Goal: Find contact information: Find contact information

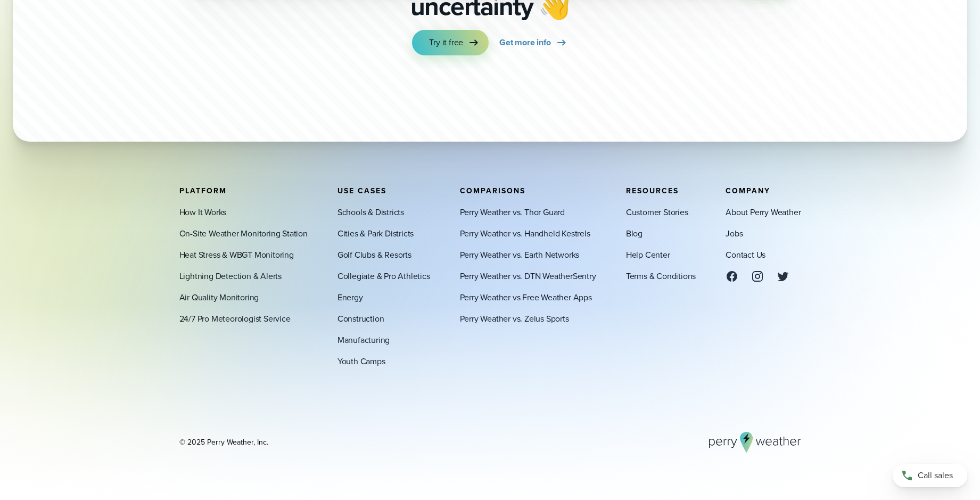
scroll to position [3680, 0]
click at [741, 255] on link "Contact Us" at bounding box center [746, 255] width 40 height 13
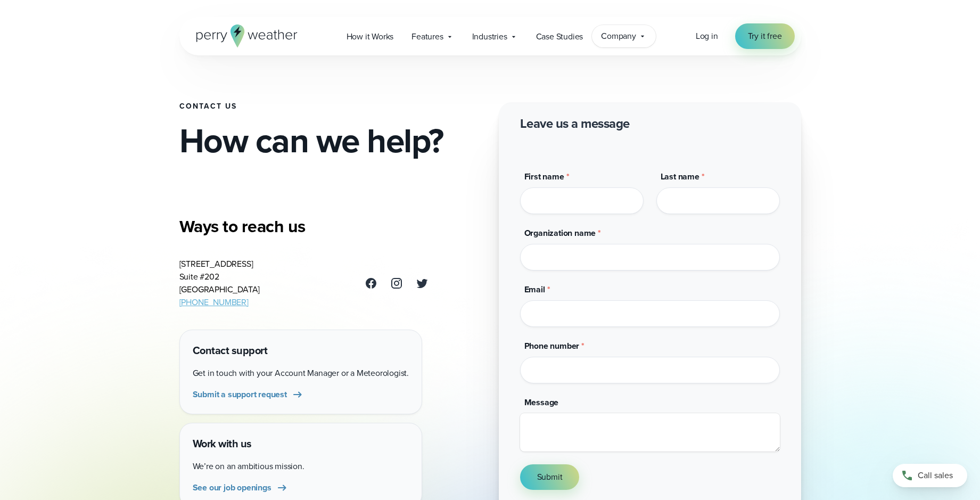
click at [608, 39] on span "Company" at bounding box center [618, 36] width 35 height 13
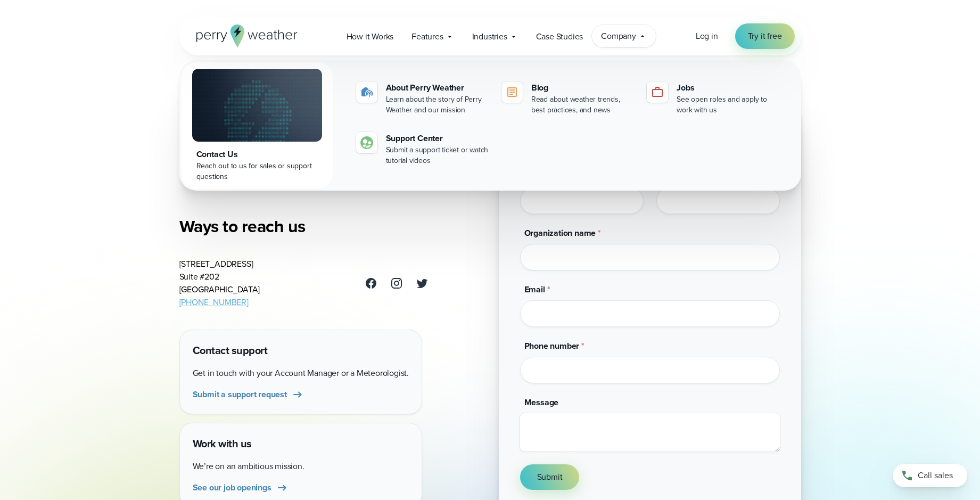
click at [894, 128] on div "Open Menu Log in Try it free How it Works" at bounding box center [490, 459] width 980 height 918
